Goal: Transaction & Acquisition: Purchase product/service

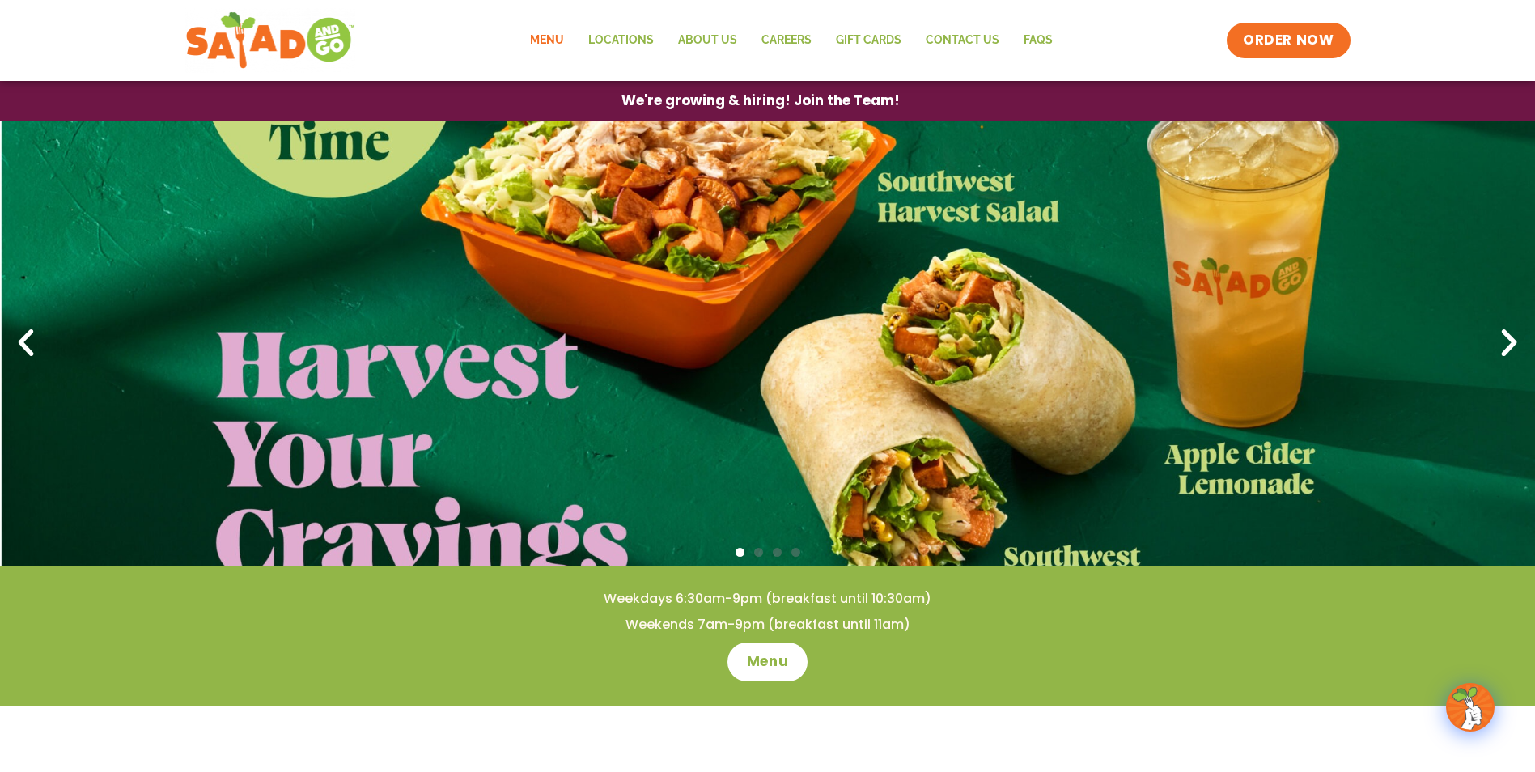
click at [556, 39] on link "Menu" at bounding box center [547, 40] width 58 height 37
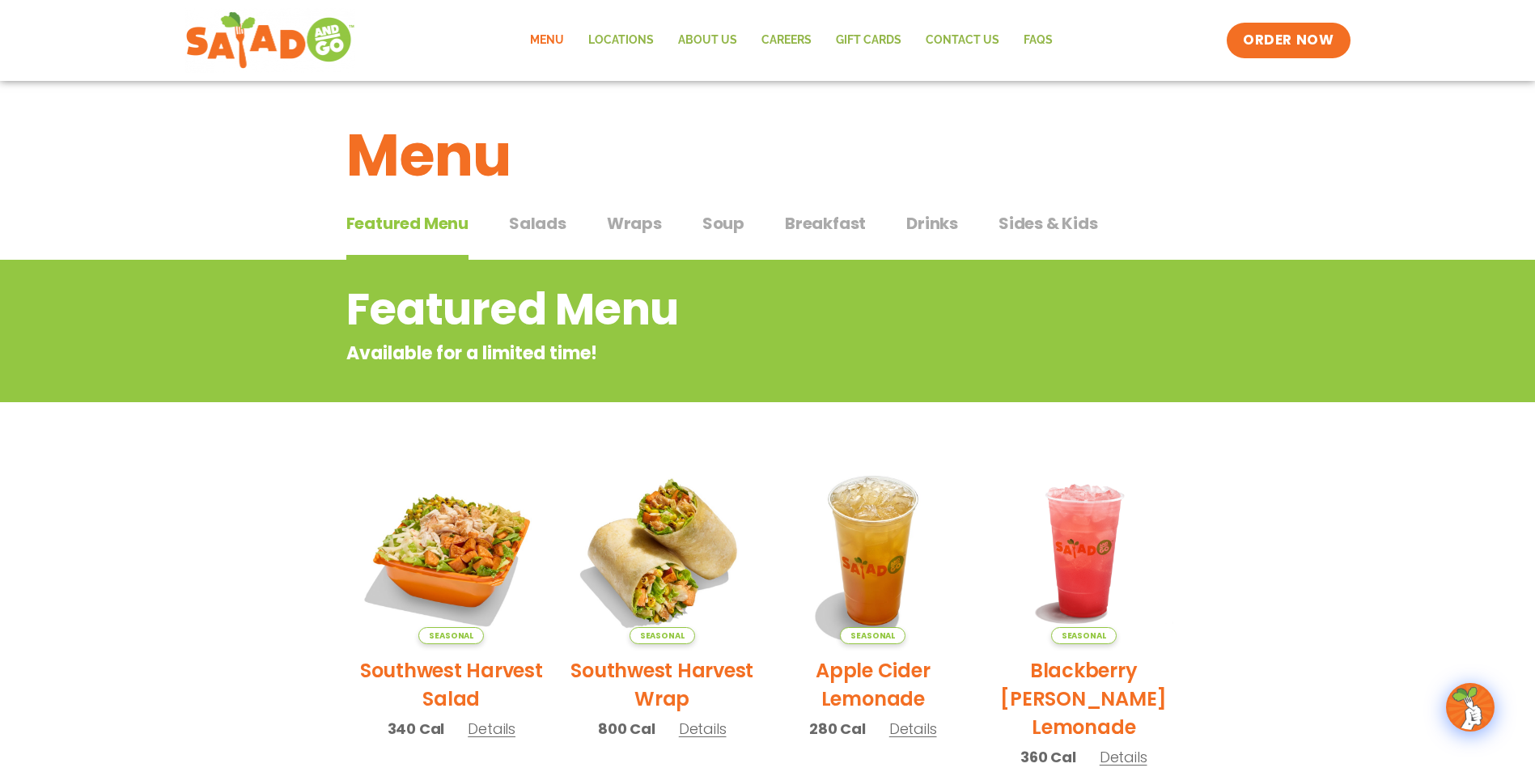
click at [539, 231] on span "Salads" at bounding box center [537, 223] width 57 height 24
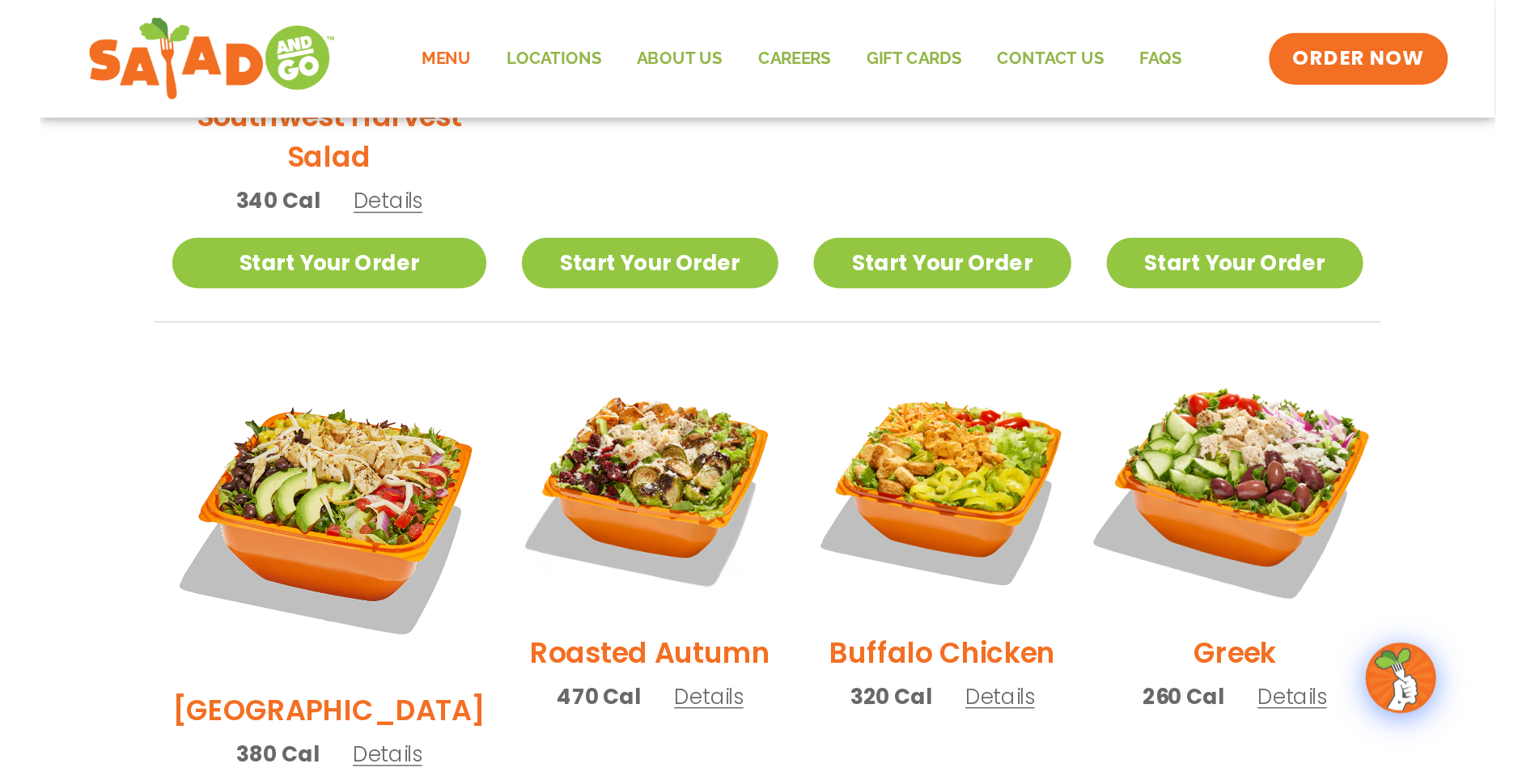
scroll to position [728, 0]
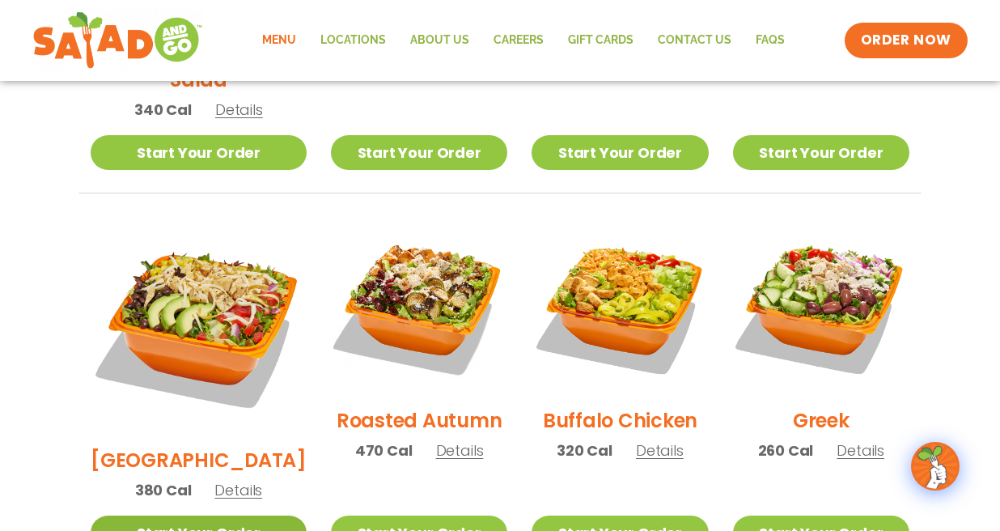
click at [196, 515] on link "Start Your Order" at bounding box center [199, 532] width 216 height 35
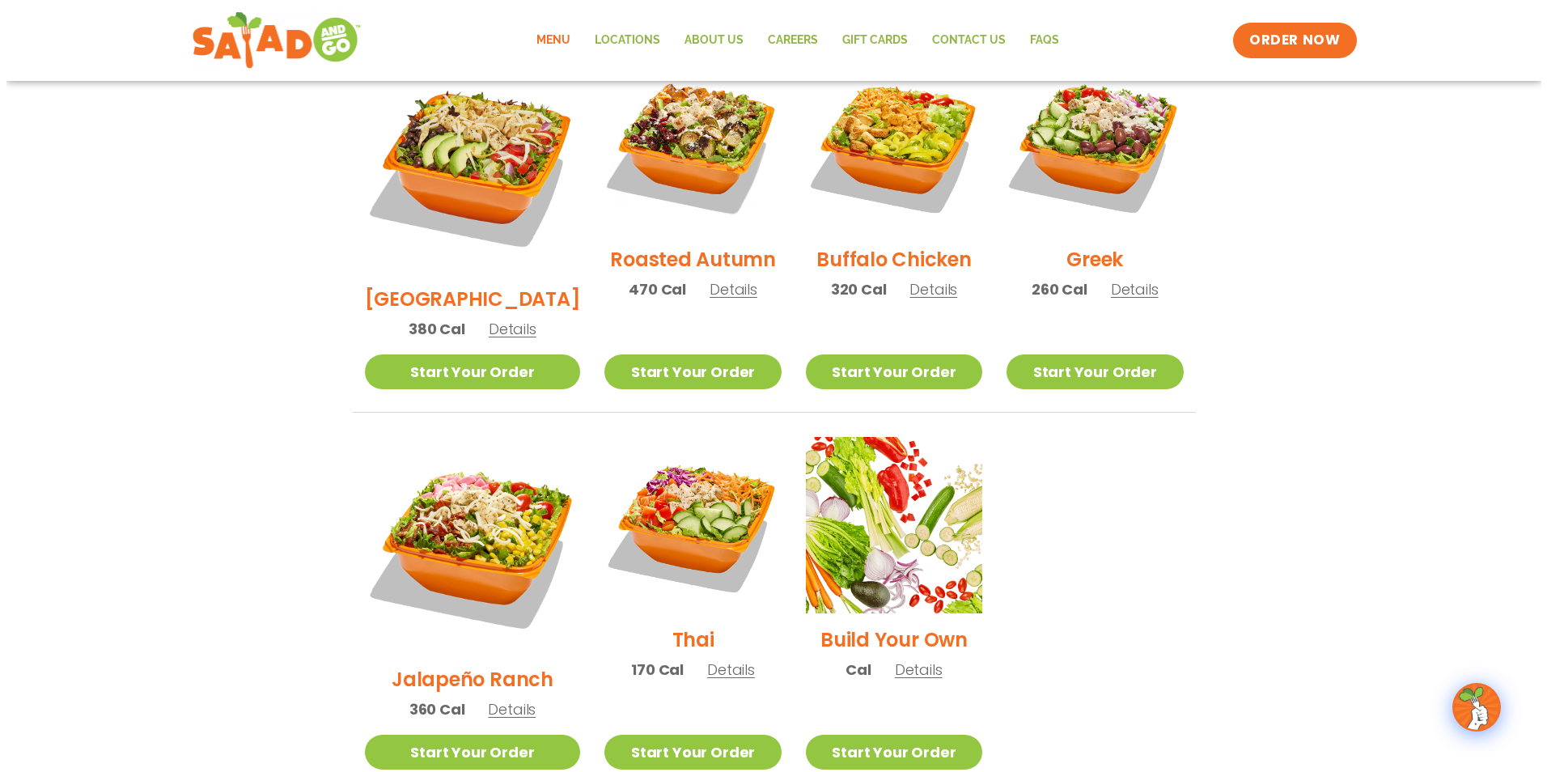
scroll to position [890, 0]
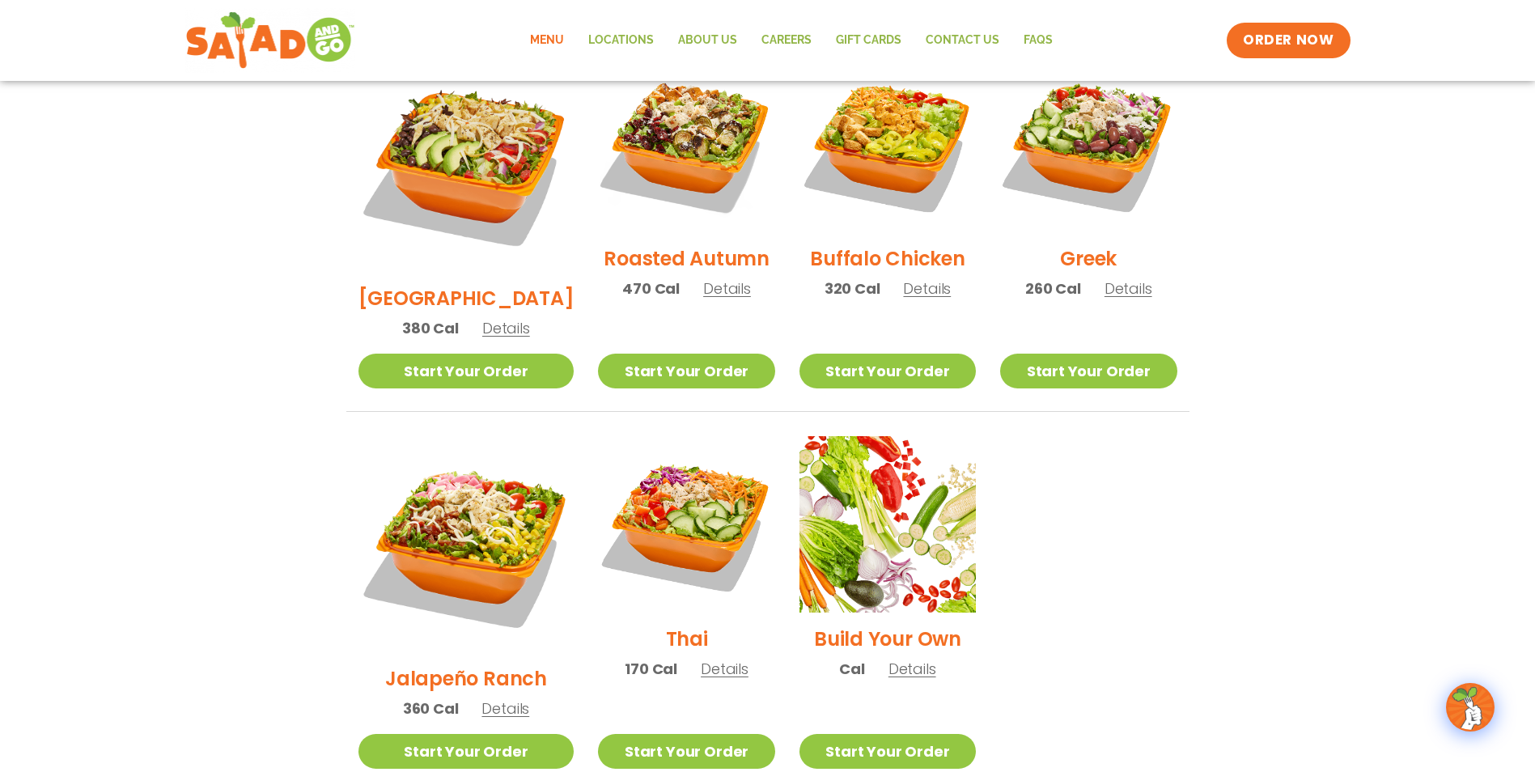
click at [482, 698] on span "Details" at bounding box center [505, 708] width 48 height 20
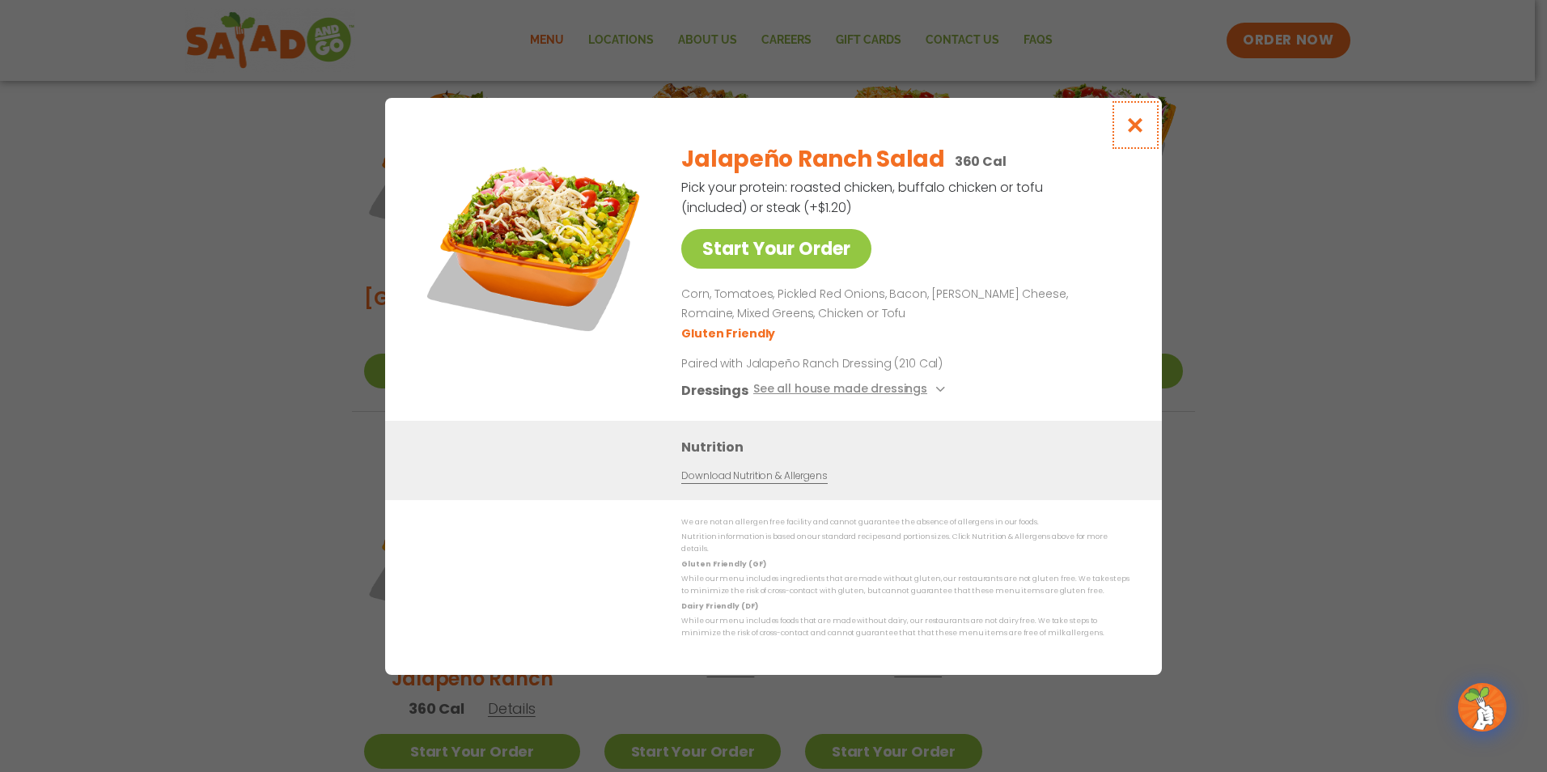
click at [1138, 133] on icon "Close modal" at bounding box center [1135, 124] width 20 height 17
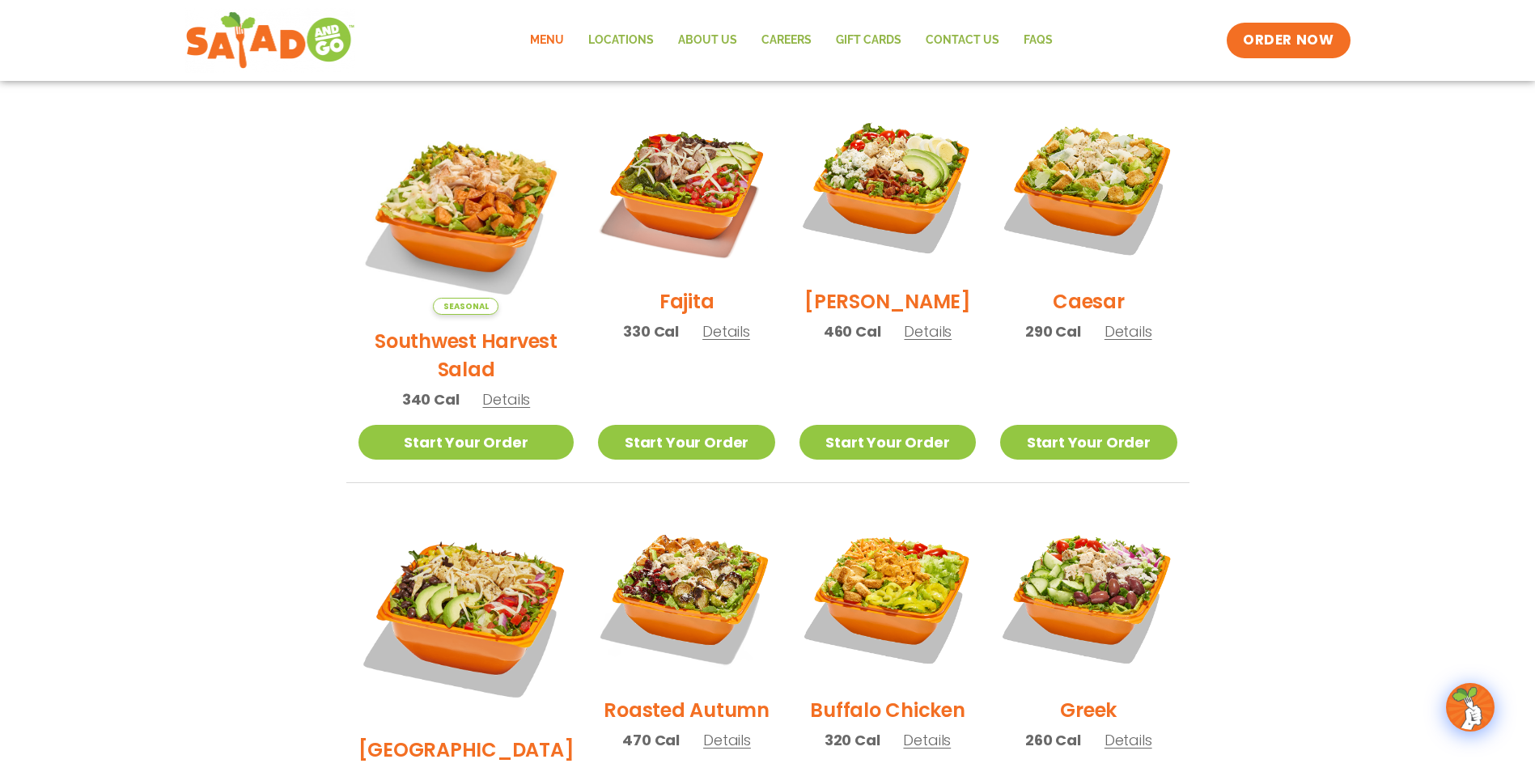
scroll to position [417, 0]
